Goal: Information Seeking & Learning: Learn about a topic

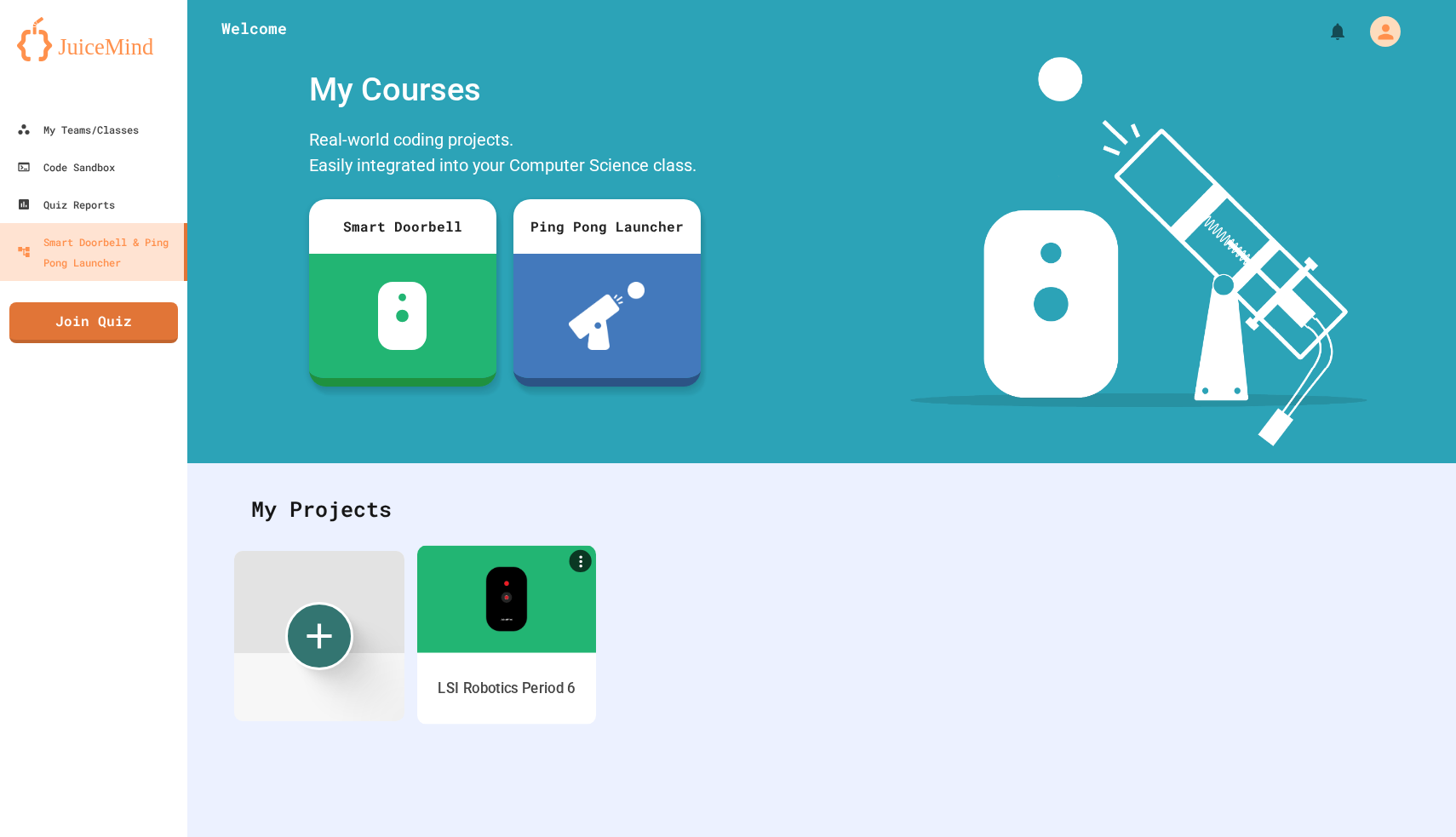
click at [522, 635] on div at bounding box center [507, 598] width 179 height 108
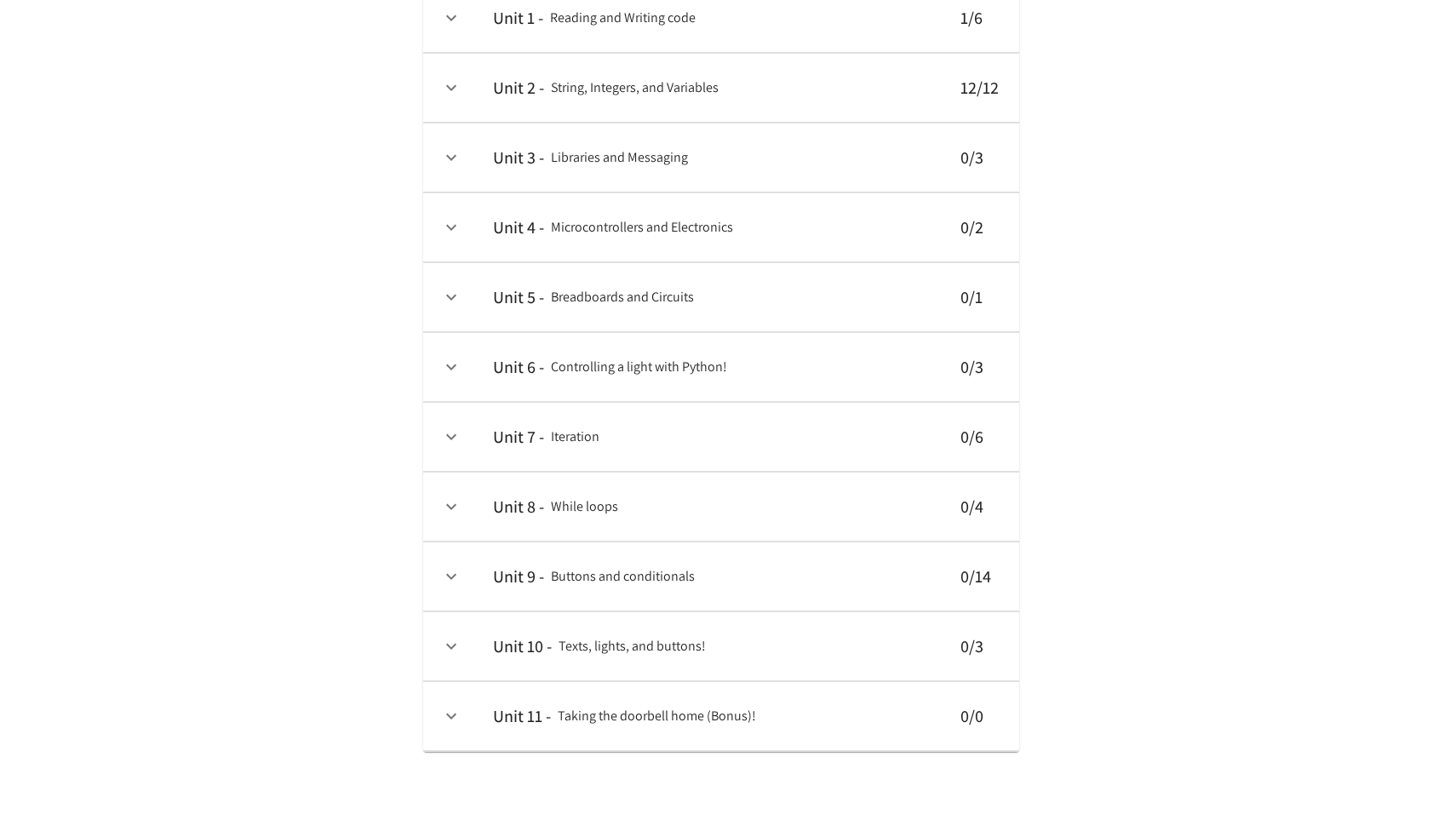
scroll to position [198, 0]
click at [436, 712] on td "collapsible table" at bounding box center [451, 717] width 56 height 69
click at [470, 720] on td "collapsible table" at bounding box center [451, 717] width 56 height 69
click at [524, 708] on h6 "Unit 11 -" at bounding box center [522, 716] width 58 height 27
click at [453, 641] on icon "expand row" at bounding box center [451, 646] width 21 height 21
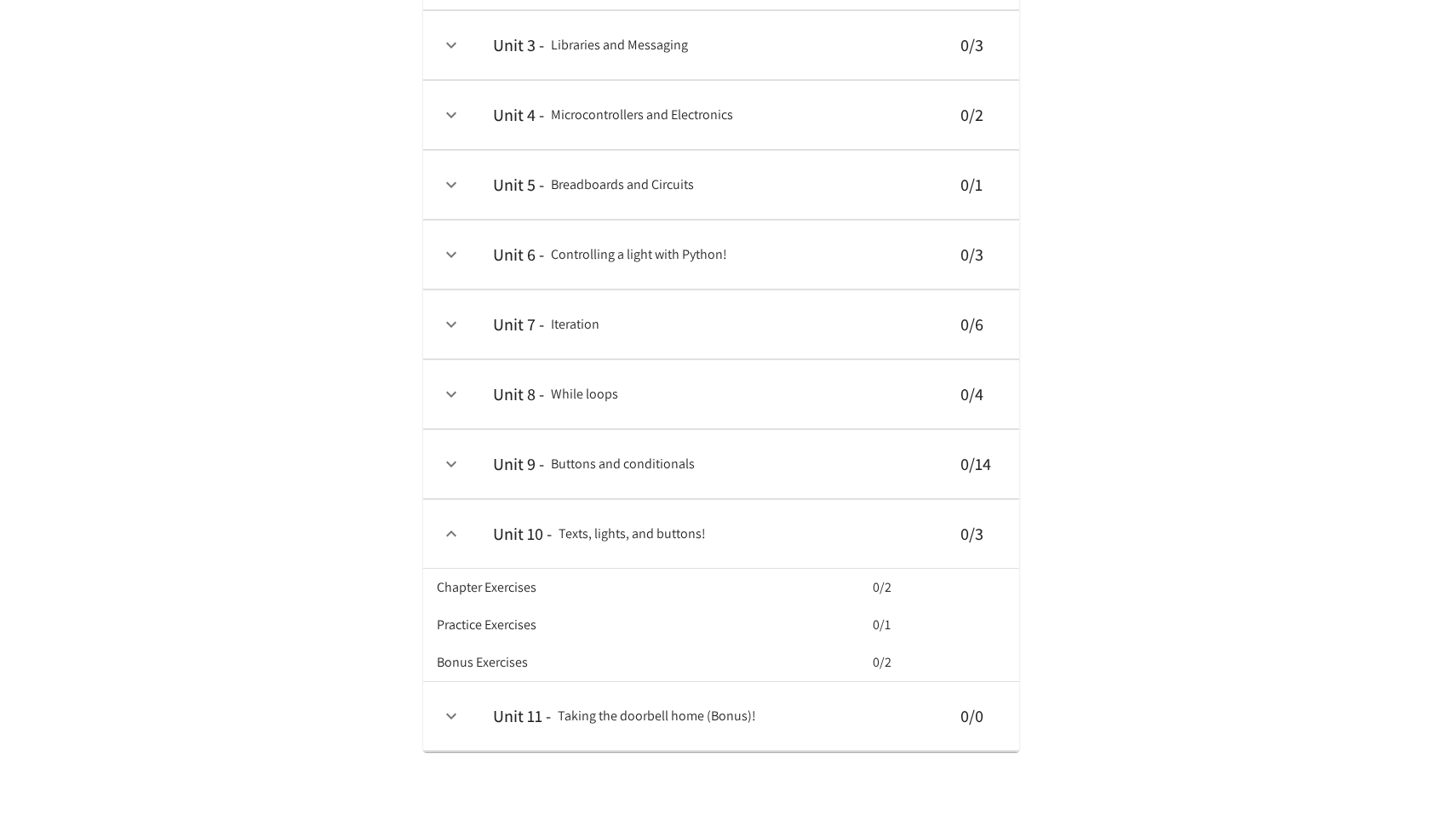
scroll to position [357, 0]
click at [537, 576] on h6 "Chapter Exercises" at bounding box center [486, 588] width 99 height 24
click at [630, 680] on div "Chapter Exercises 0/2 Practice Exercises 0/1 Bonus Exercises 0/2" at bounding box center [720, 625] width 568 height 112
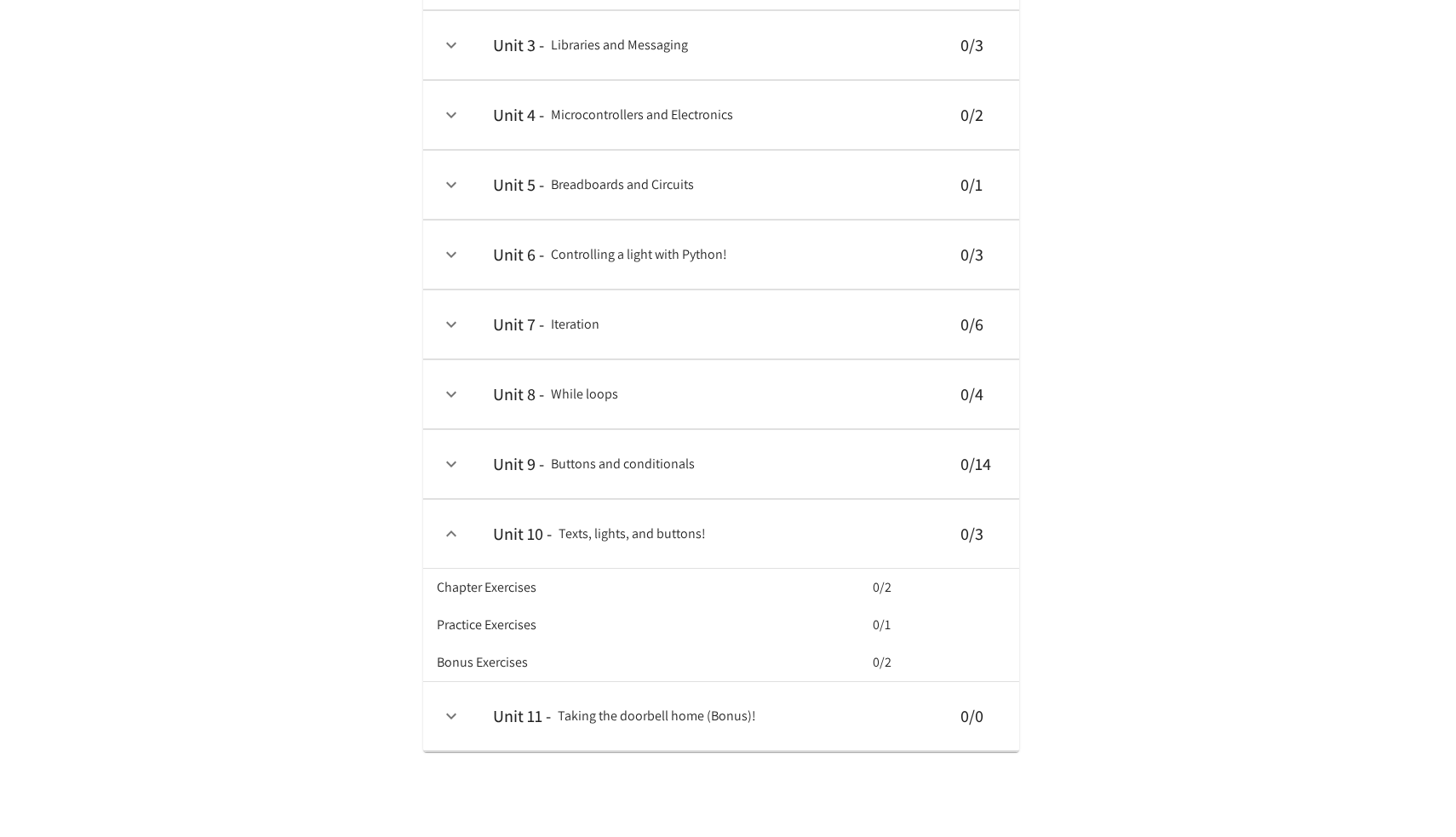
scroll to position [339, 0]
click at [456, 454] on icon "expand row" at bounding box center [451, 464] width 21 height 21
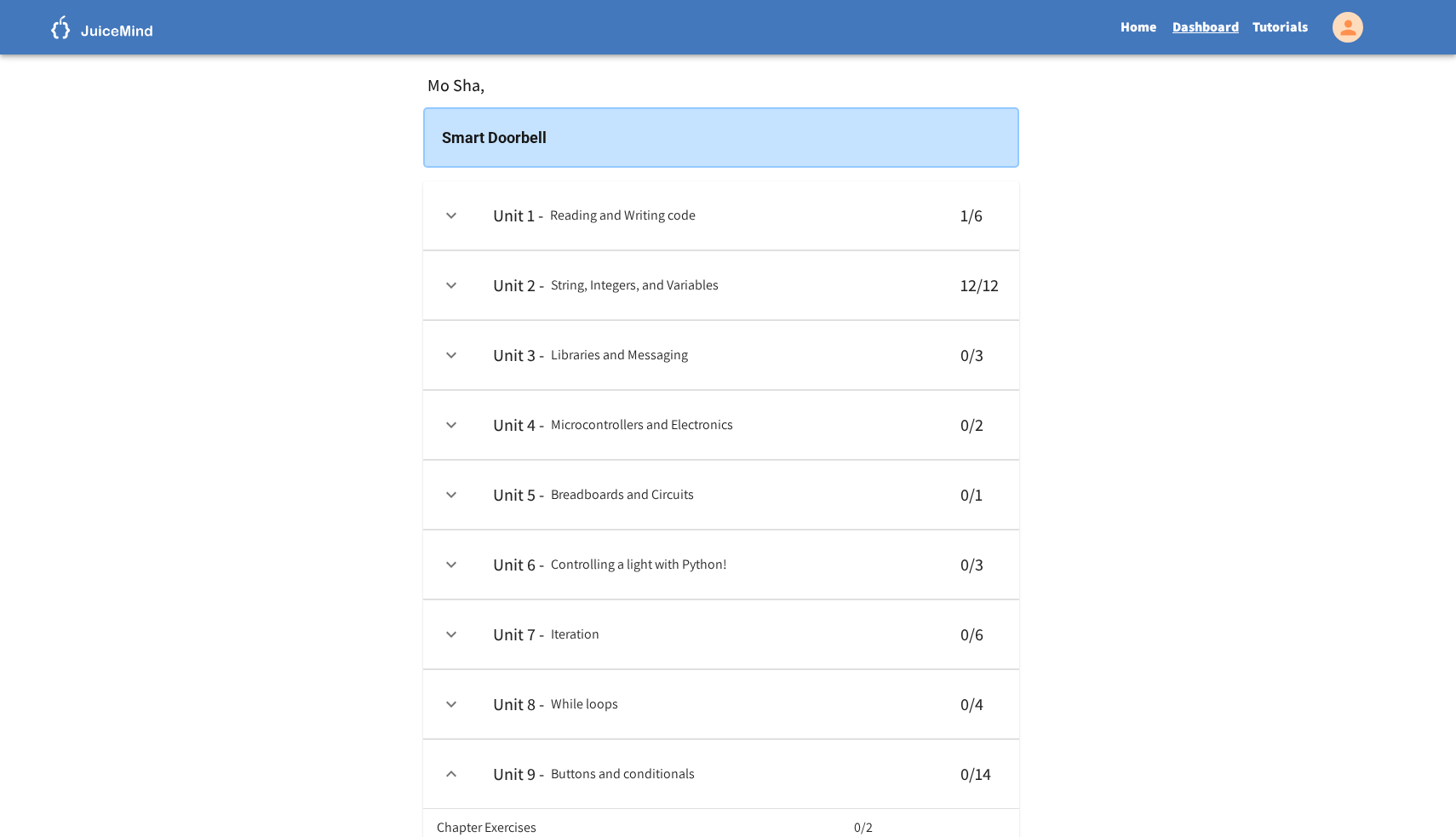
scroll to position [0, 0]
